Goal: Navigation & Orientation: Find specific page/section

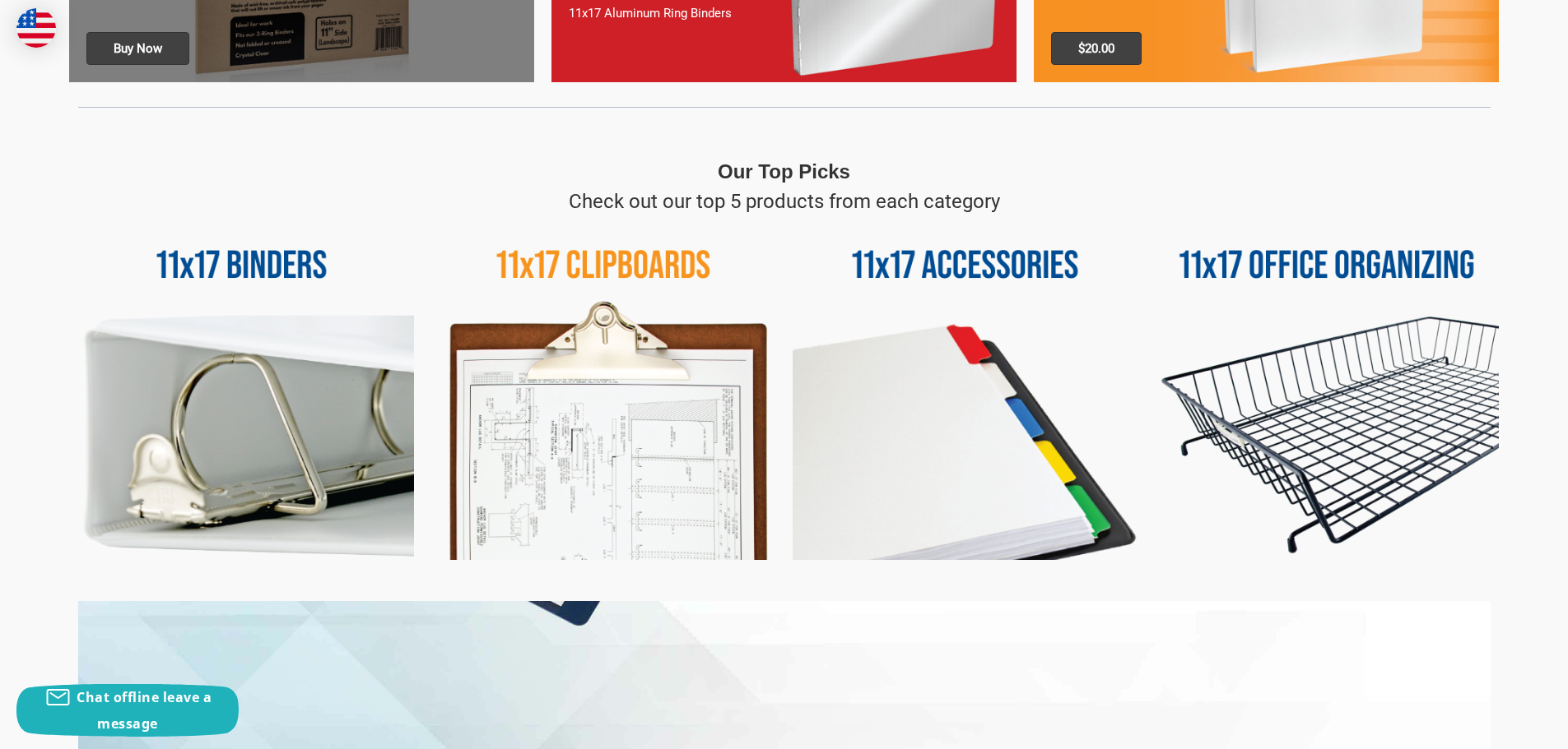
scroll to position [658, 0]
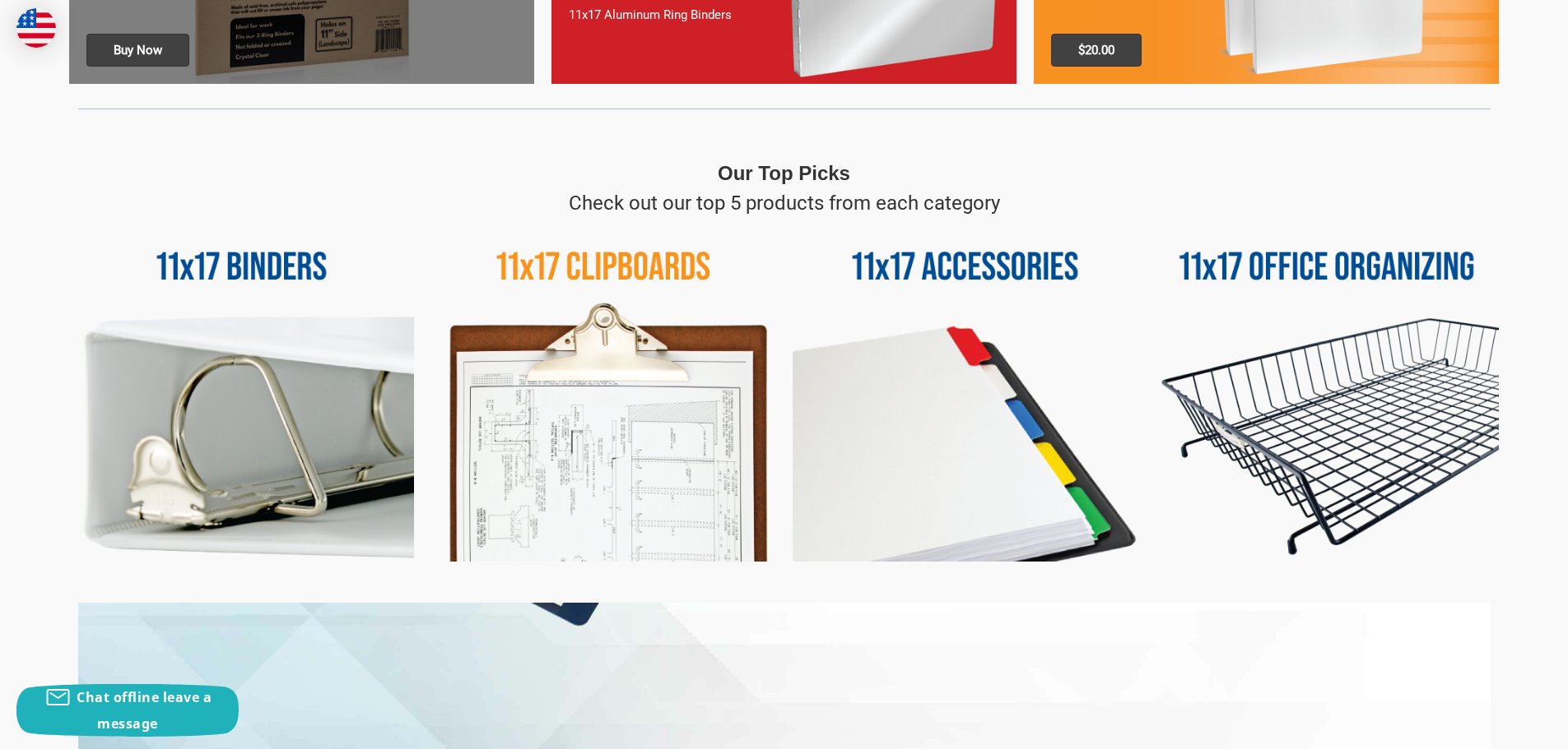
click at [629, 373] on img at bounding box center [603, 390] width 345 height 345
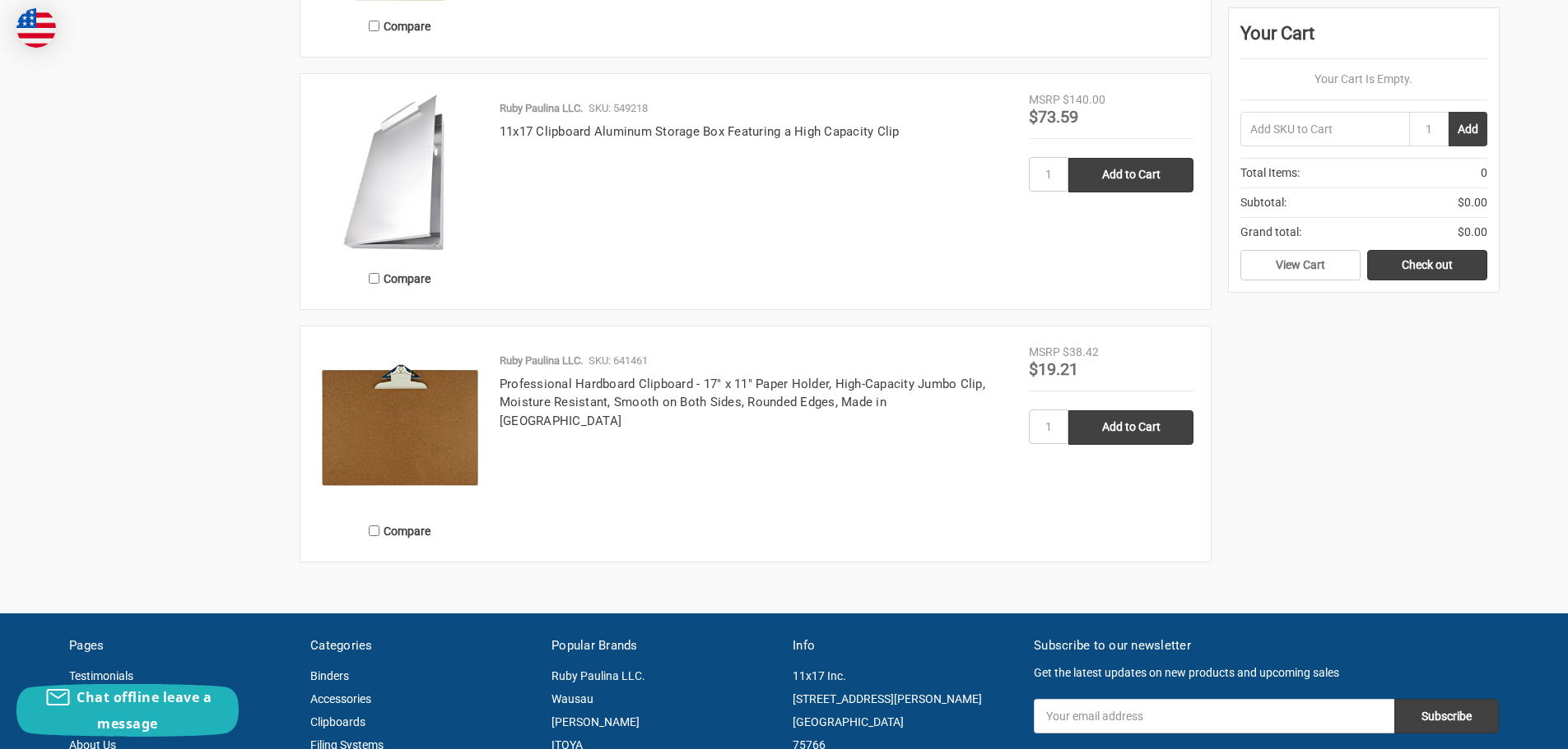
scroll to position [1316, 0]
